Goal: Transaction & Acquisition: Purchase product/service

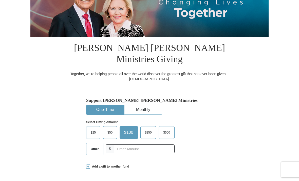
scroll to position [76, 0]
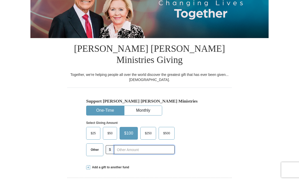
click at [126, 145] on input "text" at bounding box center [144, 149] width 61 height 9
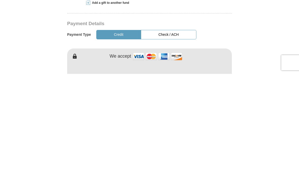
scroll to position [134, 0]
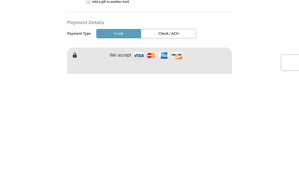
type input "37.00"
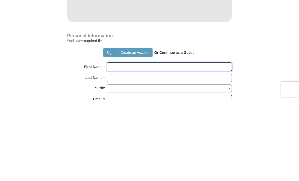
click at [142, 143] on input "First Name *" at bounding box center [169, 147] width 125 height 9
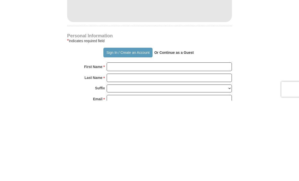
click at [119, 128] on button "Sign In / Create an Account" at bounding box center [127, 133] width 49 height 10
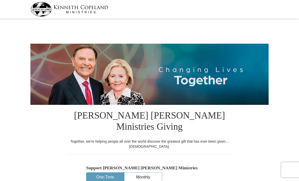
select select "IN"
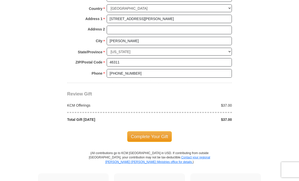
scroll to position [396, 0]
click at [151, 131] on span "Complete Your Gift" at bounding box center [149, 136] width 45 height 11
